Goal: Task Accomplishment & Management: Use online tool/utility

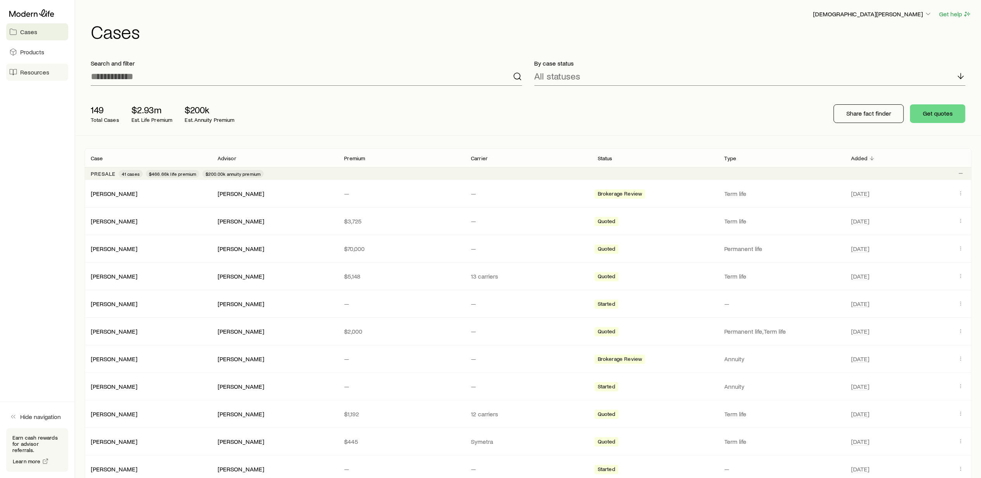
click at [39, 72] on span "Resources" at bounding box center [34, 72] width 29 height 8
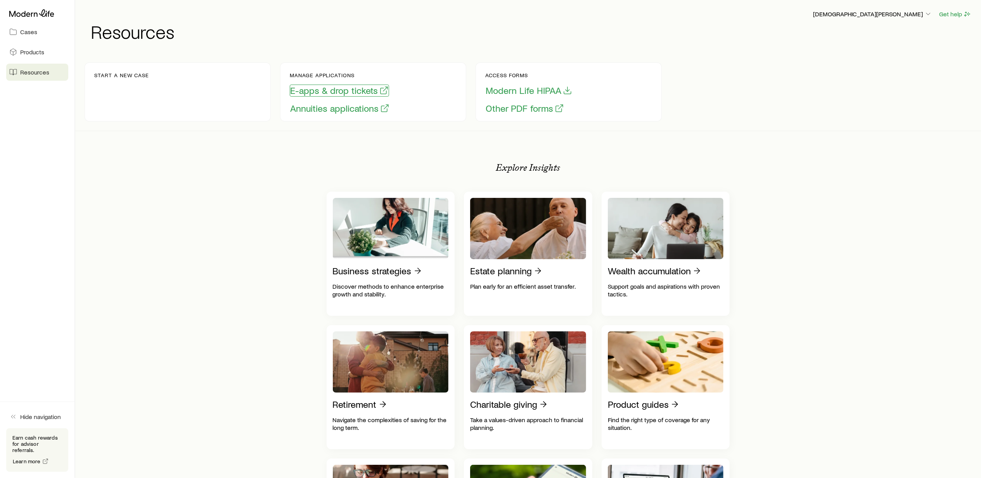
click at [323, 89] on button "E-apps & drop tickets" at bounding box center [339, 91] width 99 height 12
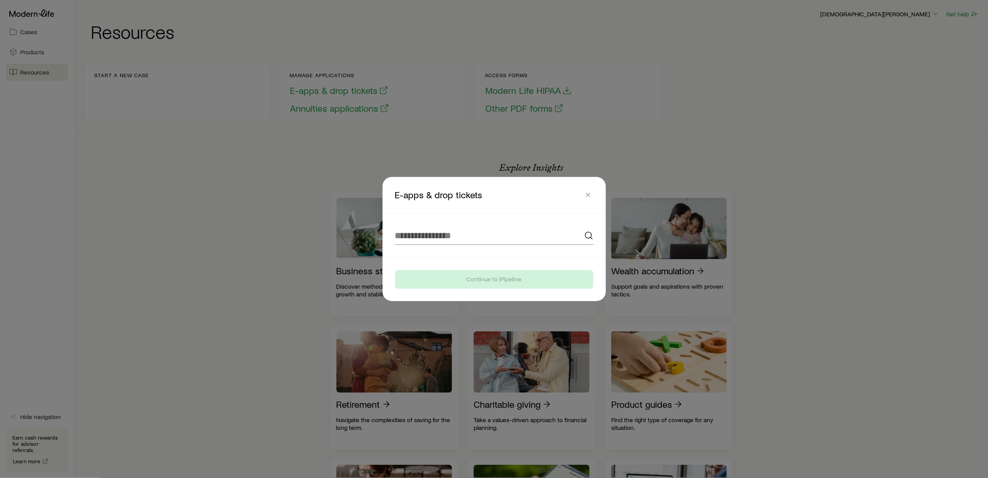
click at [428, 223] on div at bounding box center [494, 235] width 217 height 43
click at [440, 241] on input at bounding box center [494, 235] width 199 height 19
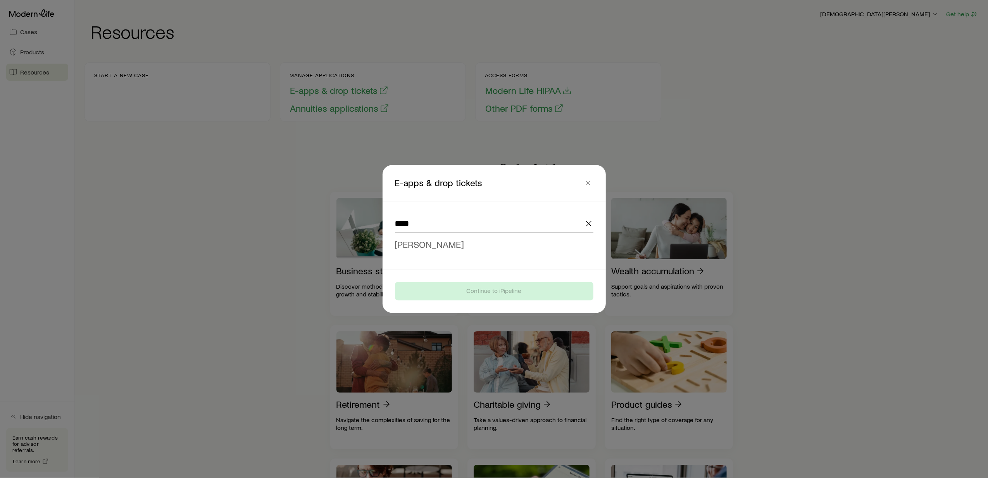
click at [430, 244] on span "[PERSON_NAME]" at bounding box center [429, 244] width 69 height 11
type input "**********"
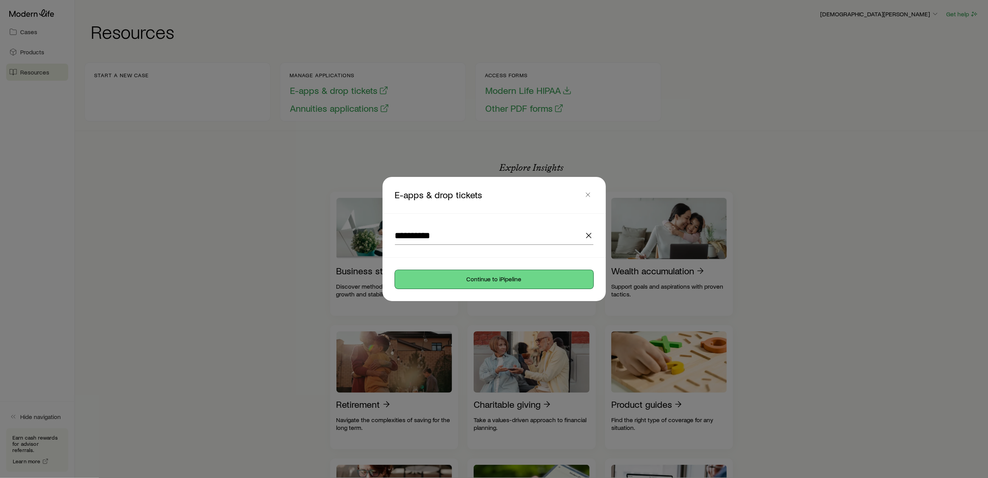
click at [484, 280] on button "Continue to iPipeline" at bounding box center [494, 279] width 199 height 19
